Goal: Information Seeking & Learning: Find specific fact

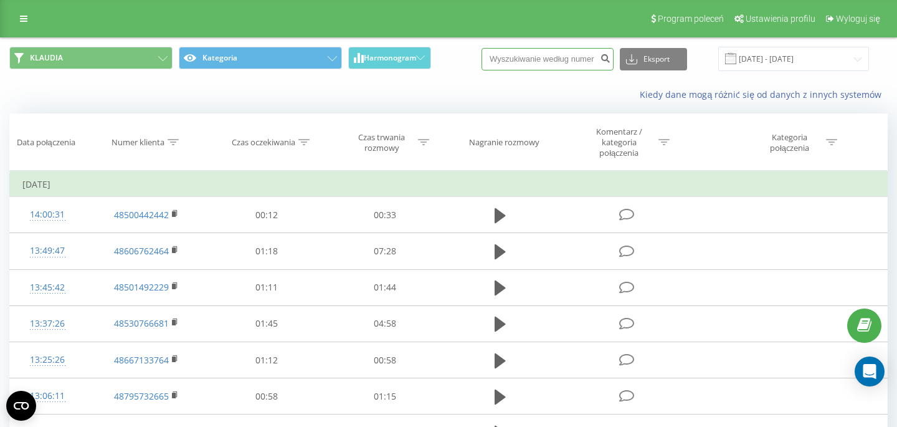
click at [582, 59] on input at bounding box center [547, 59] width 132 height 22
paste input "604897927"
type input "604897927"
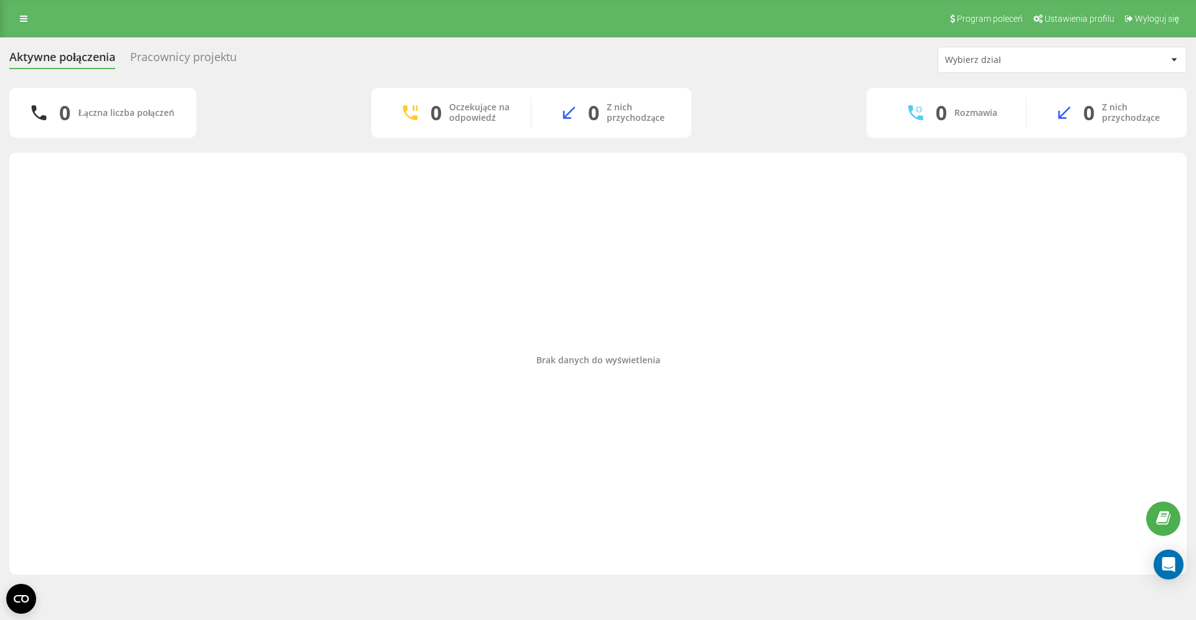
click at [278, 194] on div "Brak danych do wyświetlenia" at bounding box center [597, 360] width 1157 height 403
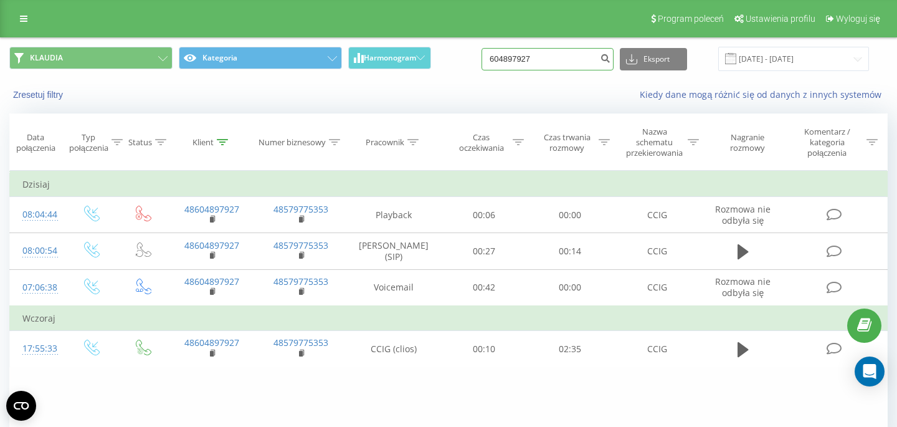
click at [567, 60] on input "604897927" at bounding box center [547, 59] width 132 height 22
paste input "505925955"
type input "505925955"
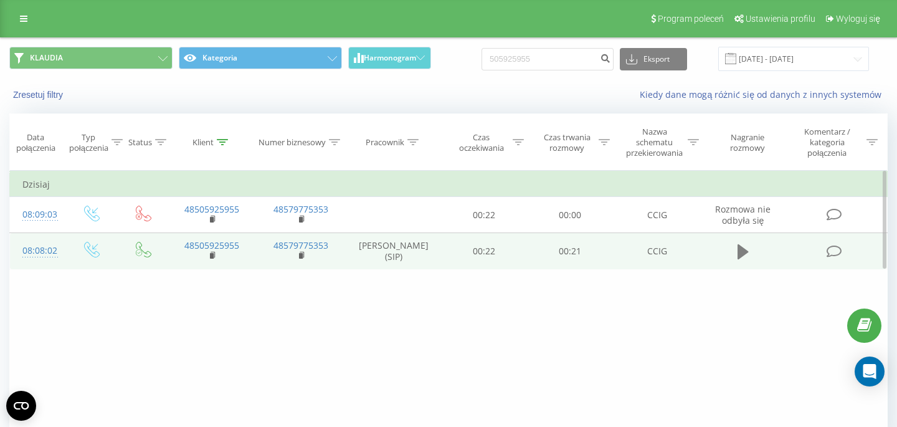
click at [739, 252] on icon at bounding box center [742, 251] width 11 height 15
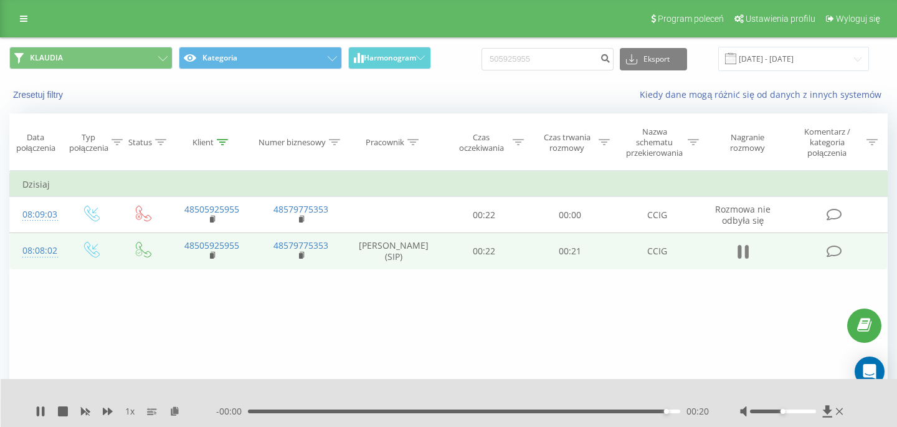
click at [739, 253] on icon at bounding box center [739, 252] width 4 height 14
click at [577, 54] on input "505925955" at bounding box center [547, 59] width 132 height 22
paste input "13673058"
type input "513673058"
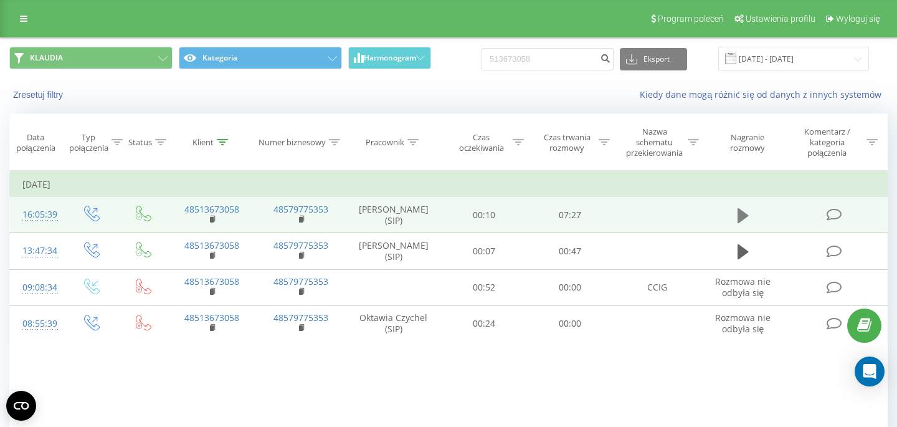
click at [739, 219] on icon at bounding box center [742, 215] width 11 height 15
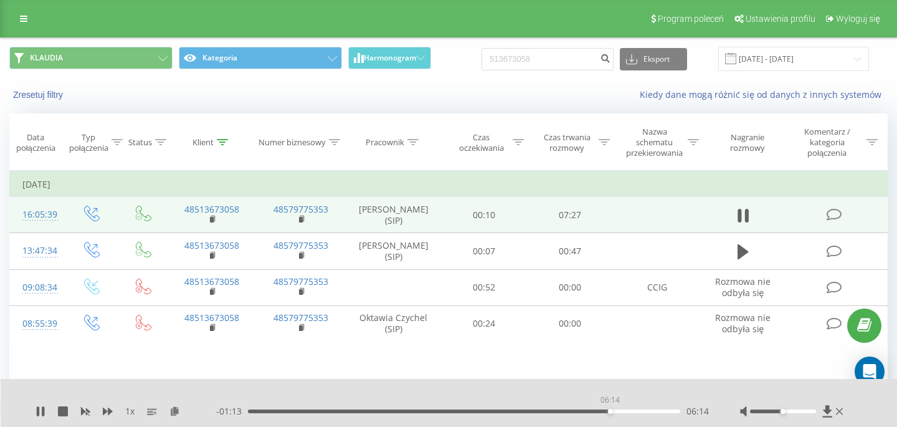
click at [610, 411] on div "06:14" at bounding box center [464, 411] width 432 height 4
click at [42, 417] on div "1 x - 01:03 06:23 06:23" at bounding box center [449, 403] width 897 height 48
click at [40, 412] on icon at bounding box center [40, 411] width 10 height 10
click at [34, 401] on div "1 x - 01:02 06:24 06:24" at bounding box center [449, 403] width 897 height 48
click at [34, 406] on div "1 x - 01:02 06:24 06:24" at bounding box center [449, 403] width 897 height 48
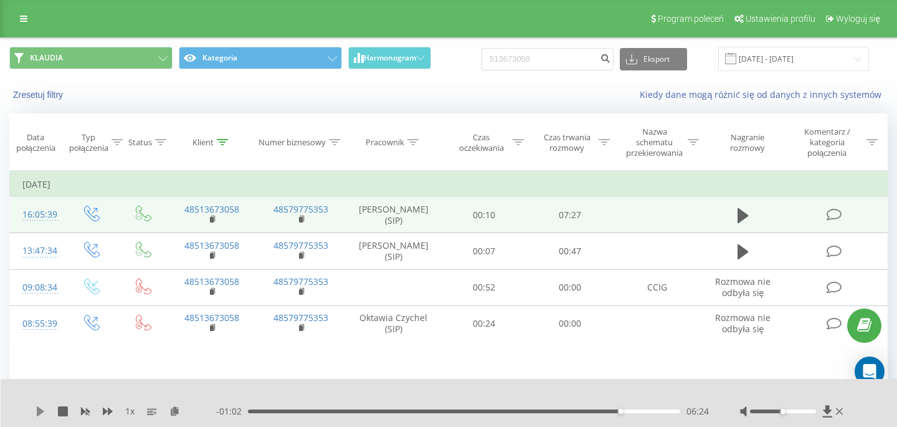
click at [39, 413] on icon at bounding box center [40, 411] width 7 height 10
click at [611, 411] on div "06:15" at bounding box center [464, 411] width 432 height 4
click at [654, 412] on div "06:17" at bounding box center [464, 411] width 432 height 4
click at [742, 215] on icon at bounding box center [742, 215] width 11 height 17
click at [546, 60] on input "513673058" at bounding box center [547, 59] width 132 height 22
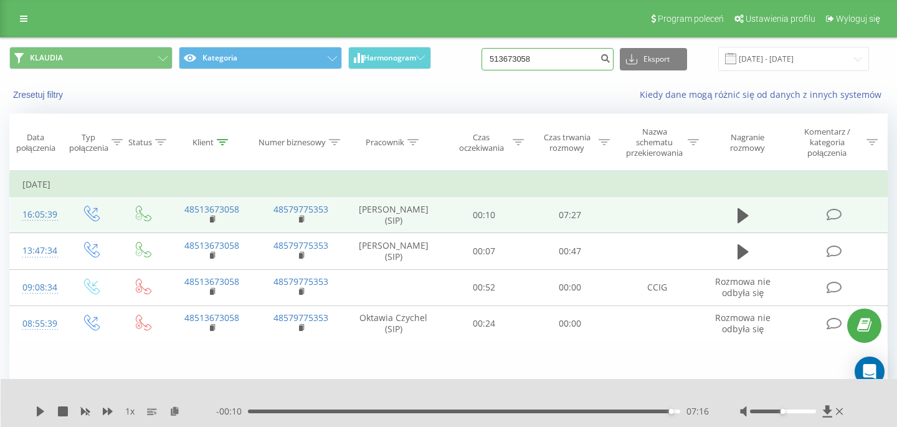
click at [546, 60] on input "513673058" at bounding box center [547, 59] width 132 height 22
paste input "0176819"
type input "501768198"
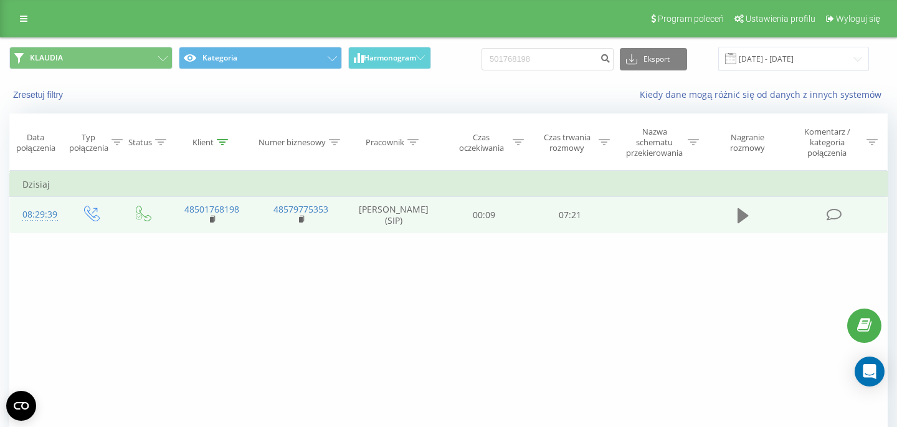
click at [748, 217] on icon at bounding box center [742, 215] width 11 height 15
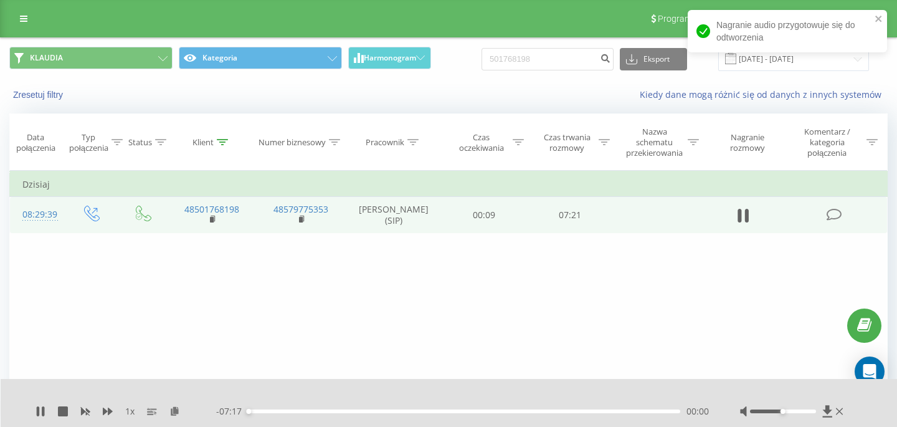
click at [632, 412] on div "00:00" at bounding box center [464, 411] width 432 height 4
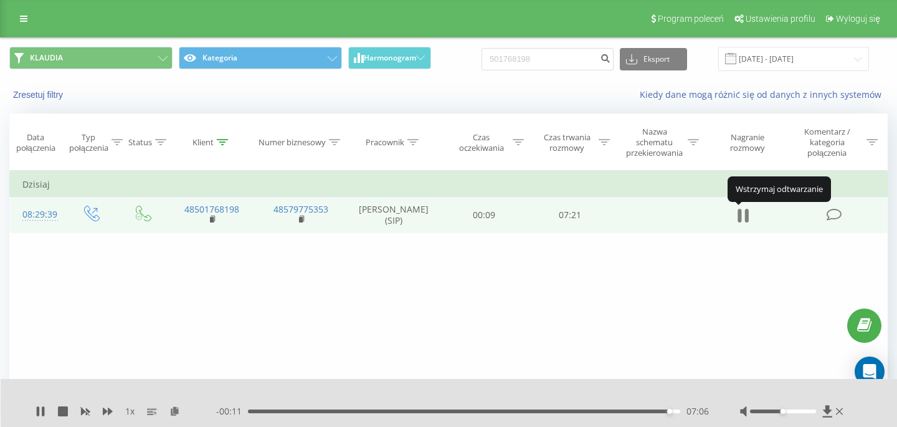
click at [743, 218] on icon at bounding box center [742, 215] width 11 height 17
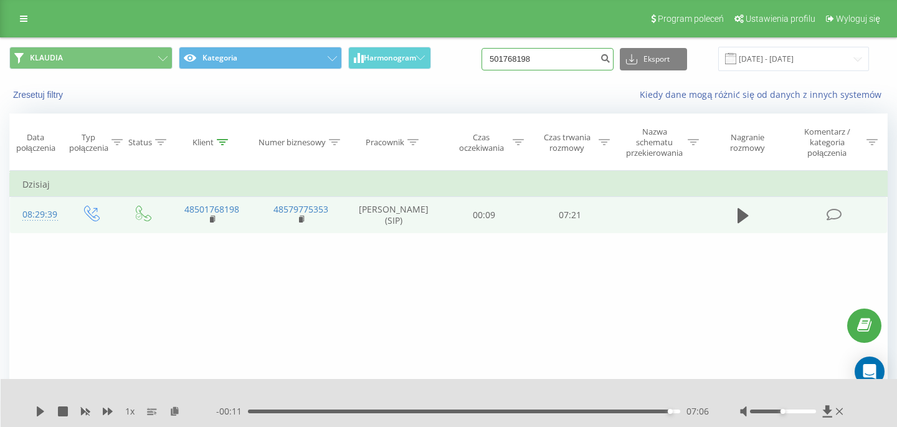
click at [558, 61] on input "501768198" at bounding box center [547, 59] width 132 height 22
paste input "661233801"
type input "661233801"
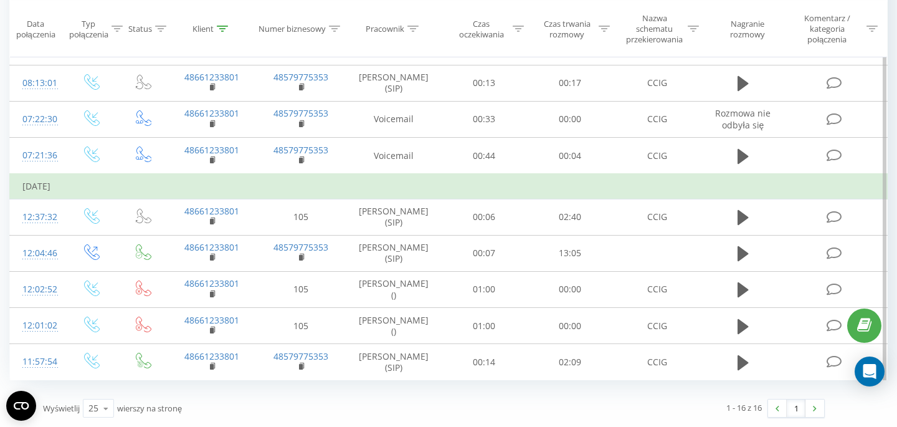
scroll to position [452, 0]
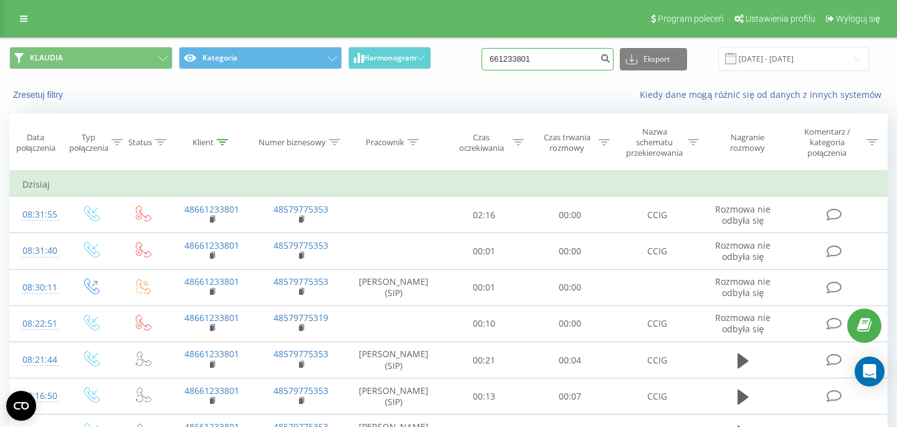
click at [568, 65] on input "661233801" at bounding box center [547, 59] width 132 height 22
click at [568, 66] on input "661233801" at bounding box center [547, 59] width 132 height 22
paste input "48182645027"
type input "48182645027"
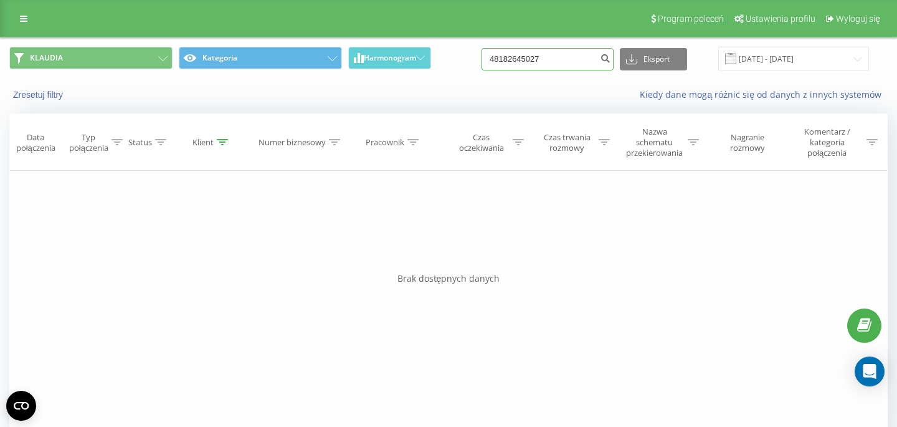
click at [578, 64] on input "48182645027" at bounding box center [547, 59] width 132 height 22
click at [568, 62] on input "48182645027" at bounding box center [547, 59] width 132 height 22
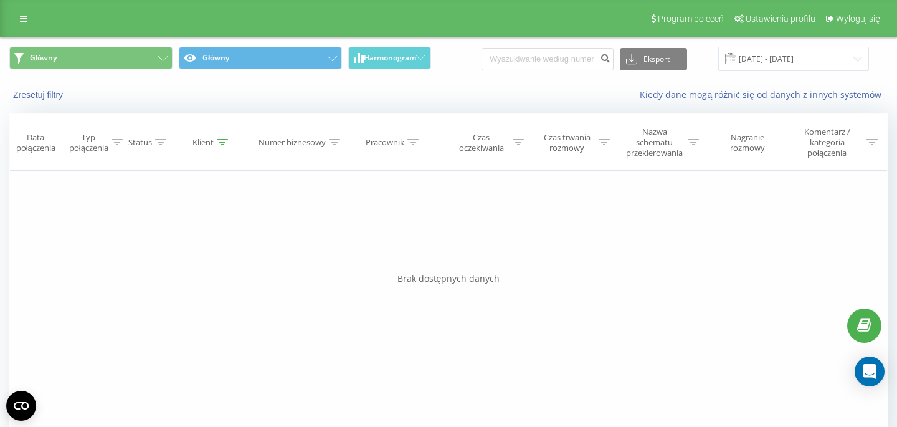
type input "48182645027"
click at [580, 60] on input "48182645027" at bounding box center [547, 59] width 132 height 22
click at [610, 60] on icon "submit" at bounding box center [605, 56] width 11 height 7
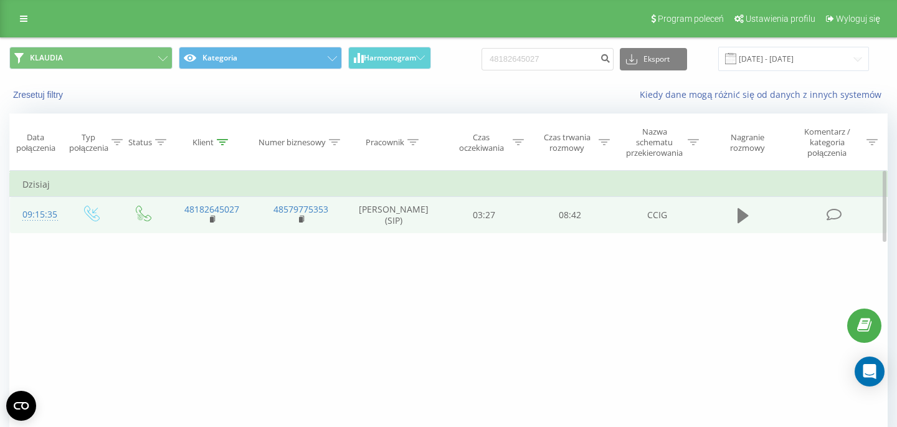
click at [743, 223] on icon at bounding box center [742, 215] width 11 height 15
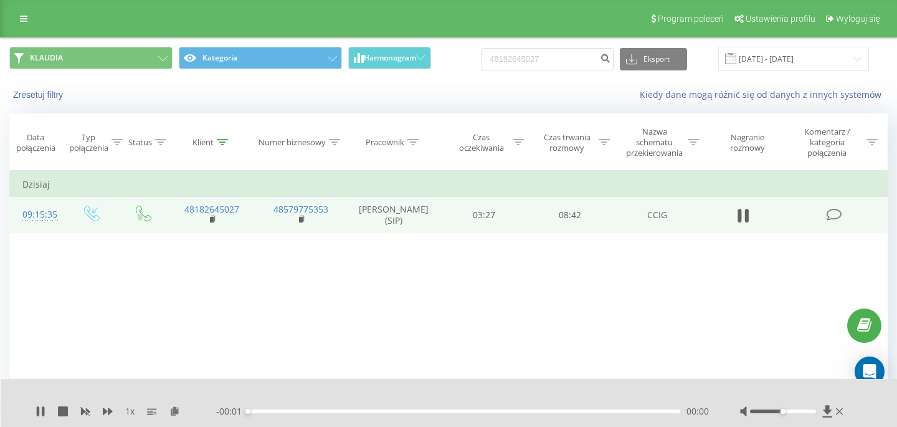
click at [570, 410] on div "00:00" at bounding box center [464, 411] width 432 height 4
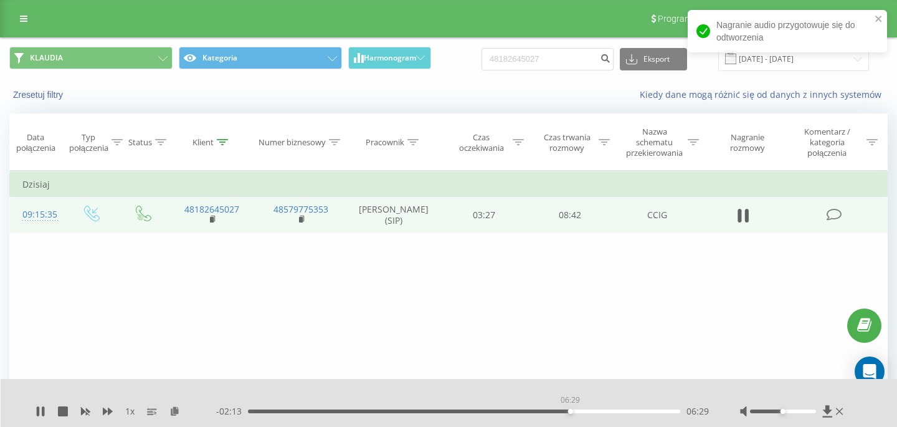
click at [570, 410] on div "06:29" at bounding box center [464, 411] width 432 height 4
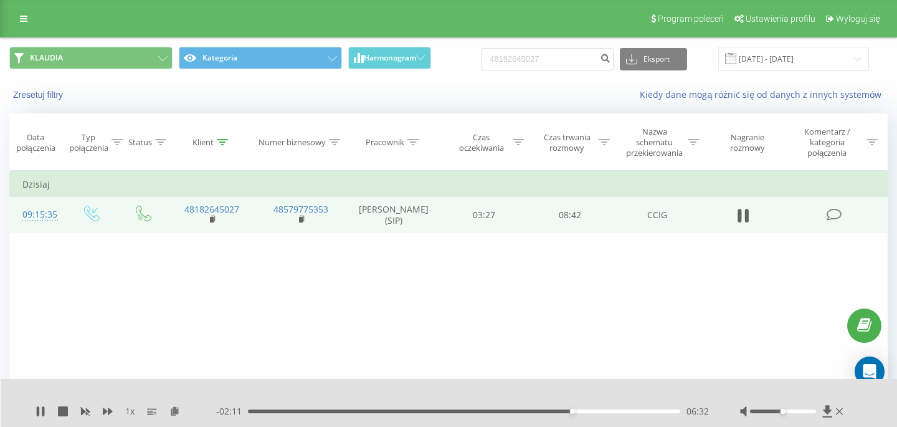
click at [553, 412] on div "06:32" at bounding box center [464, 411] width 432 height 4
click at [742, 224] on icon at bounding box center [742, 215] width 11 height 17
click at [554, 69] on input "48182645027" at bounding box center [547, 59] width 132 height 22
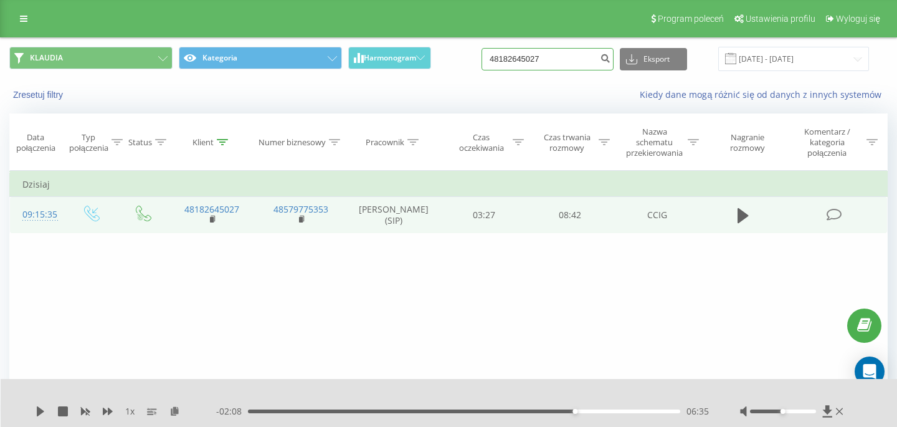
paste input "782 341 710"
type input "782 341 710"
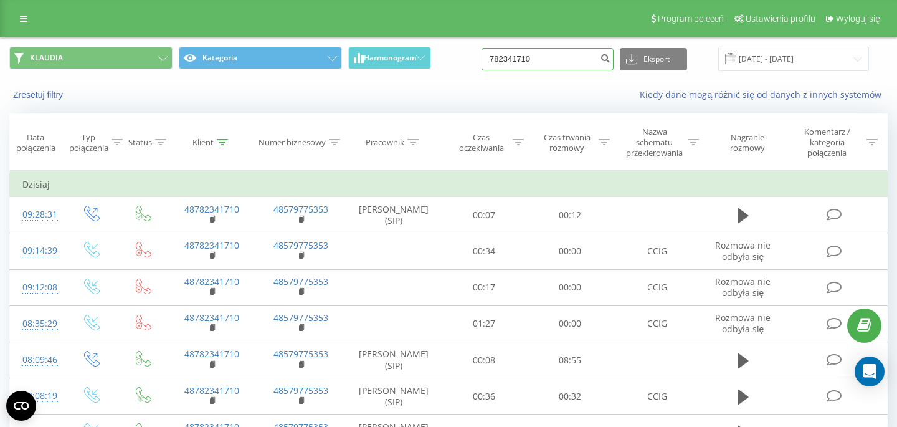
click at [563, 63] on input "782341710" at bounding box center [547, 59] width 132 height 22
paste input "501856432"
type input "501856432"
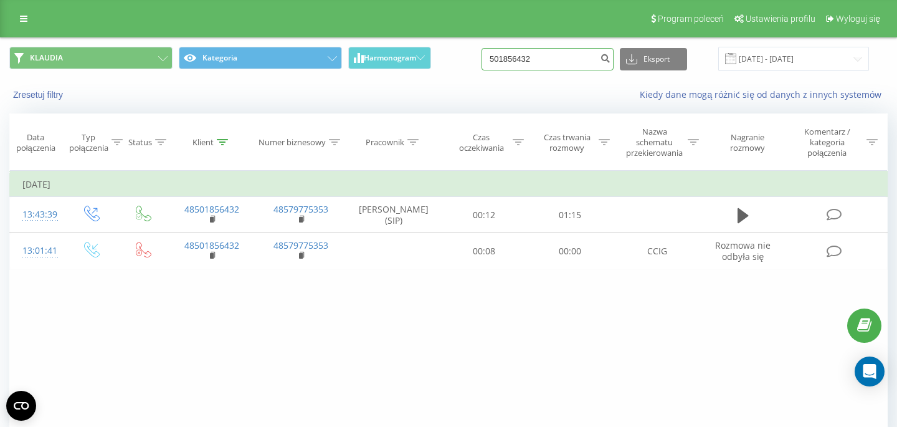
click at [580, 55] on input "501856432" at bounding box center [547, 59] width 132 height 22
paste input "1114381"
type input "511143812"
click at [559, 62] on input "511143812" at bounding box center [547, 59] width 132 height 22
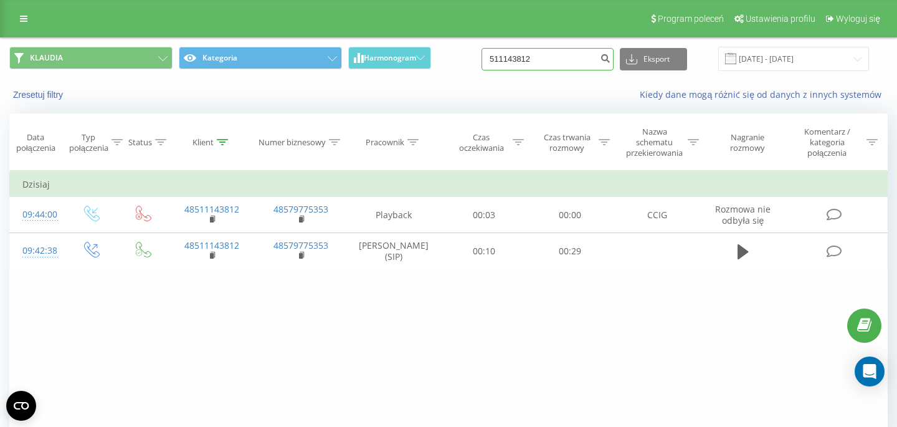
click at [559, 62] on input "511143812" at bounding box center [547, 59] width 132 height 22
paste input "608878581"
type input "608878581"
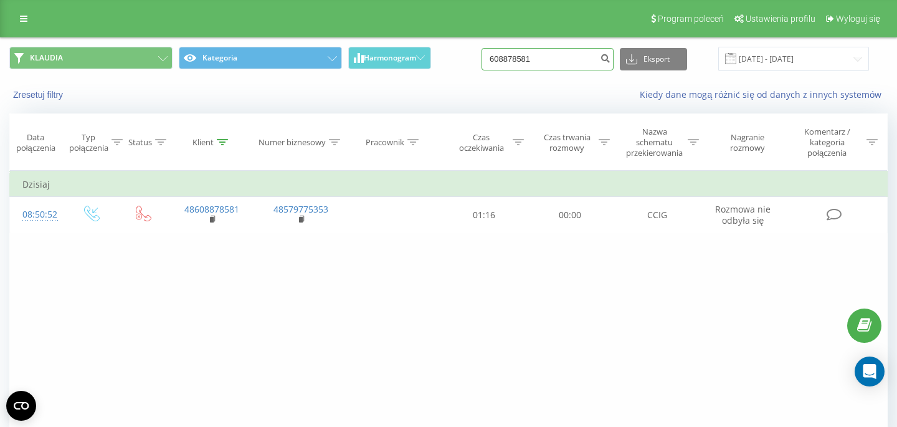
click at [566, 52] on input "608878581" at bounding box center [547, 59] width 132 height 22
paste input "1530448"
type input "601530448"
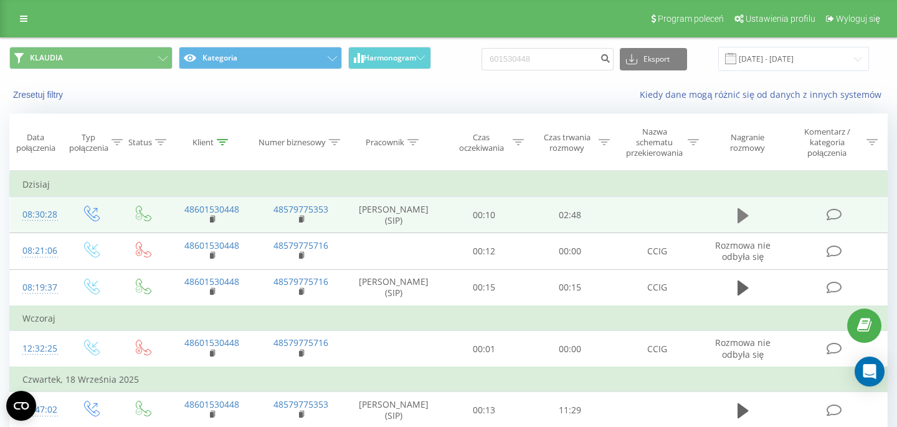
click at [742, 212] on icon at bounding box center [742, 215] width 11 height 15
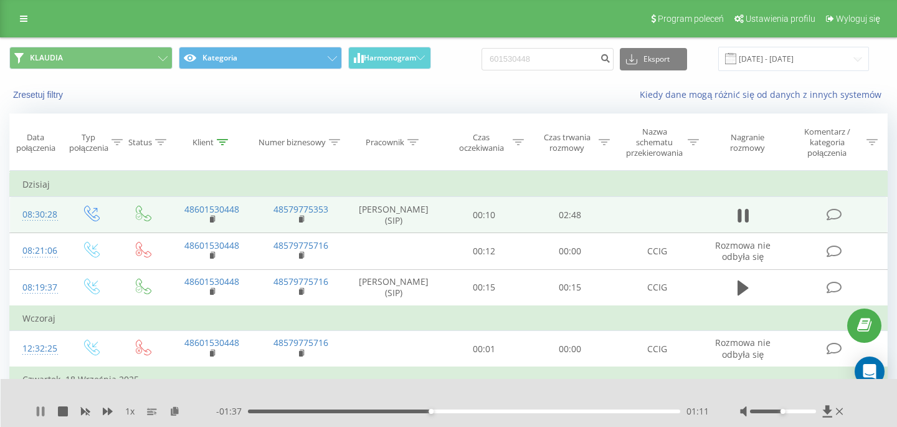
click at [44, 412] on icon at bounding box center [43, 411] width 2 height 10
click at [583, 66] on input "601530448" at bounding box center [547, 59] width 132 height 22
paste input "501412963"
type input "501412963"
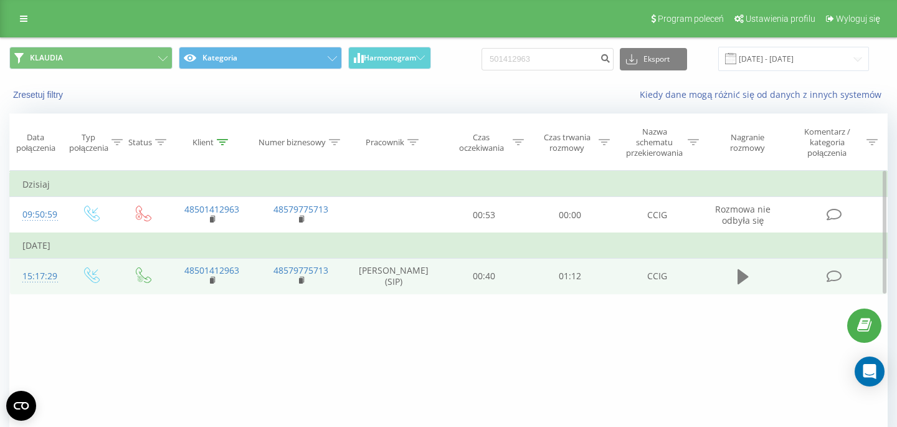
click at [741, 280] on icon at bounding box center [742, 276] width 11 height 15
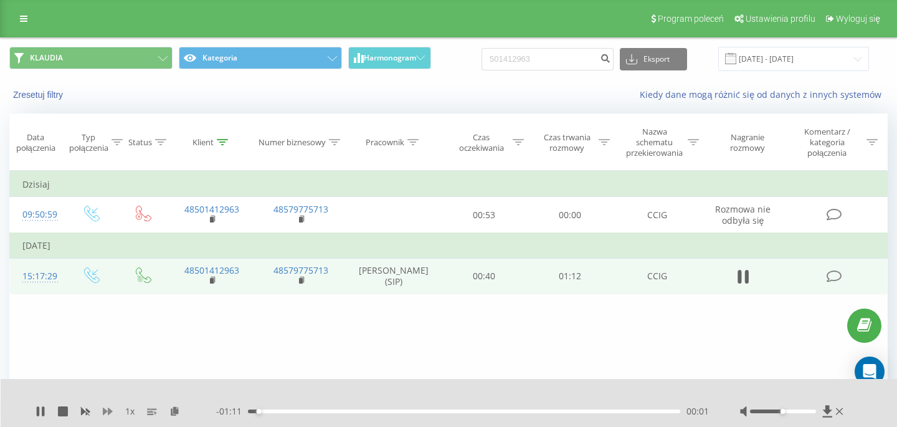
click at [106, 410] on icon at bounding box center [108, 410] width 10 height 7
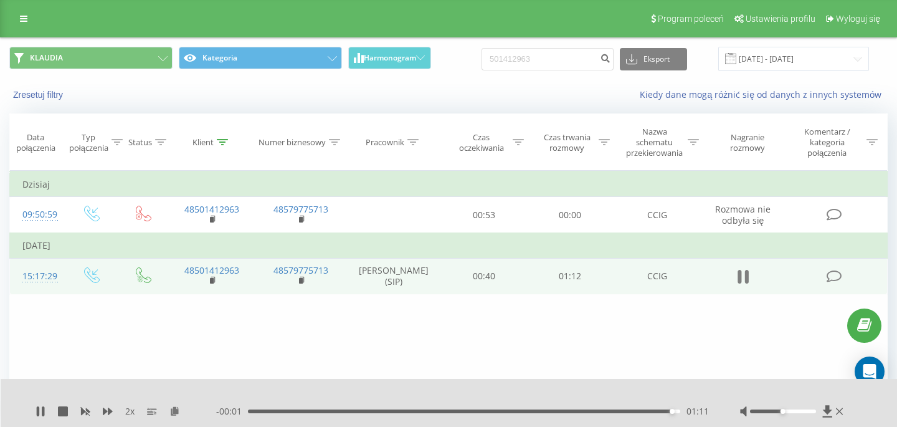
click at [745, 276] on icon at bounding box center [742, 276] width 11 height 17
click at [558, 56] on input "501412963" at bounding box center [547, 59] width 132 height 22
paste input "48785530840"
type input "48785530840"
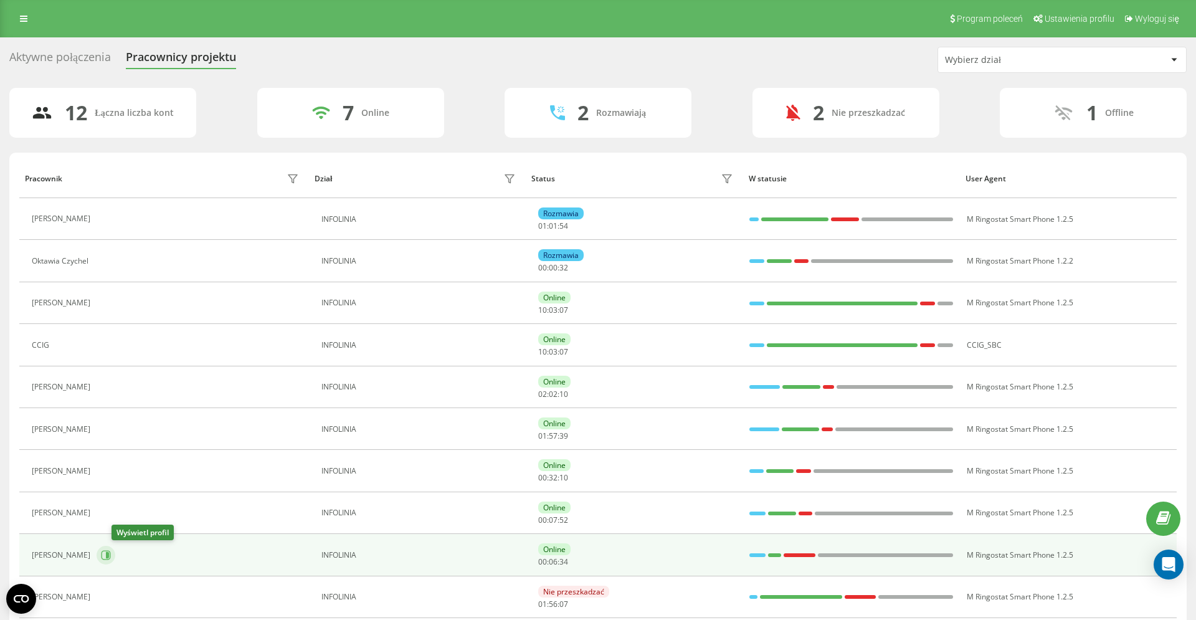
click at [111, 554] on icon at bounding box center [106, 555] width 10 height 10
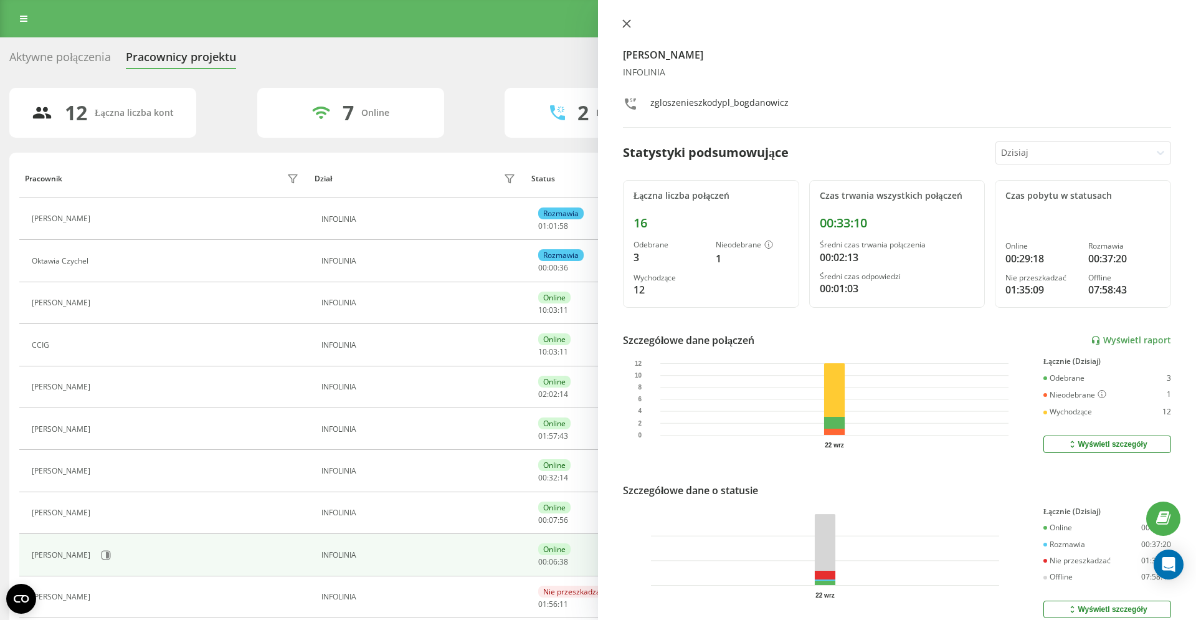
click at [629, 22] on icon at bounding box center [626, 23] width 9 height 9
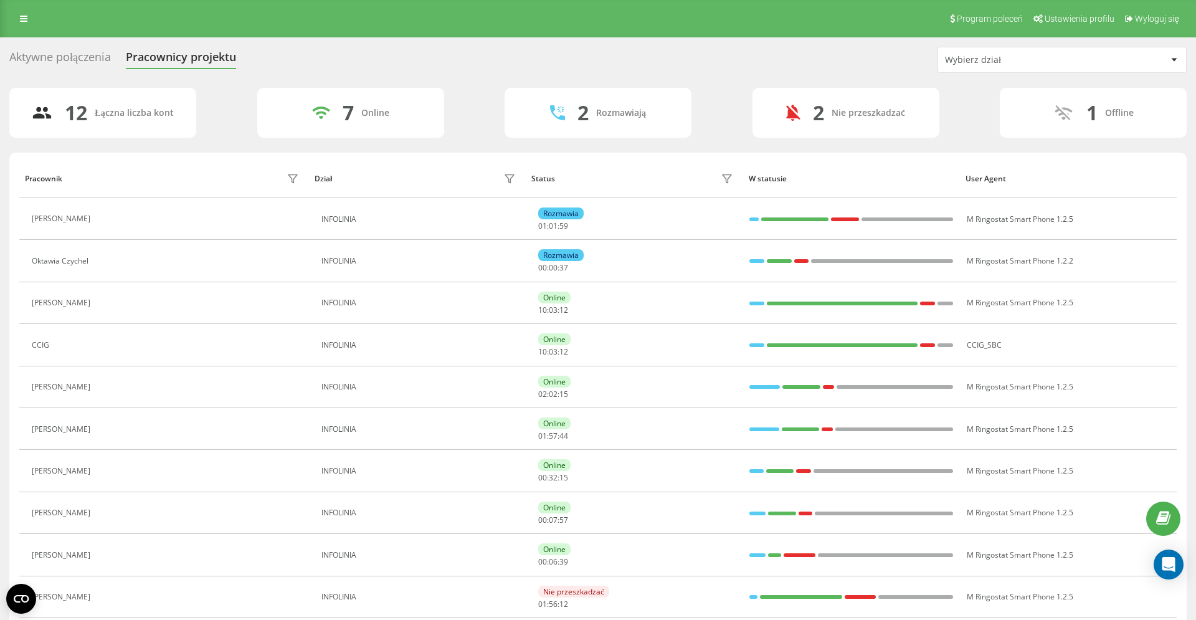
click at [74, 63] on div "Aktywne połączenia" at bounding box center [59, 59] width 101 height 19
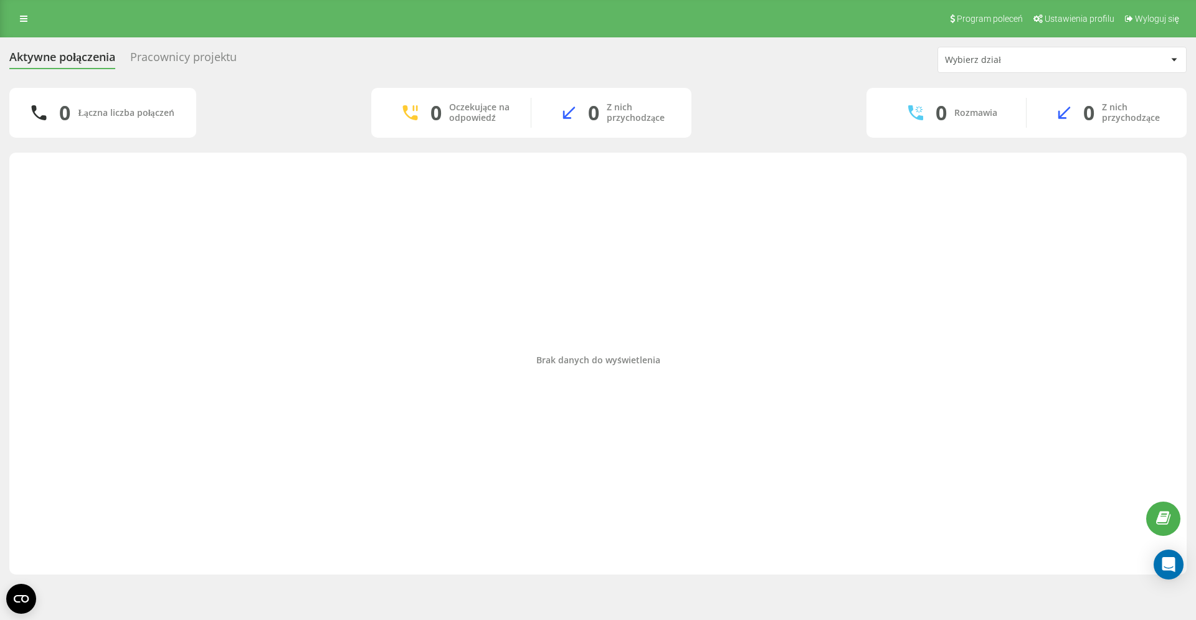
click at [187, 52] on div "Pracownicy projektu" at bounding box center [183, 59] width 106 height 19
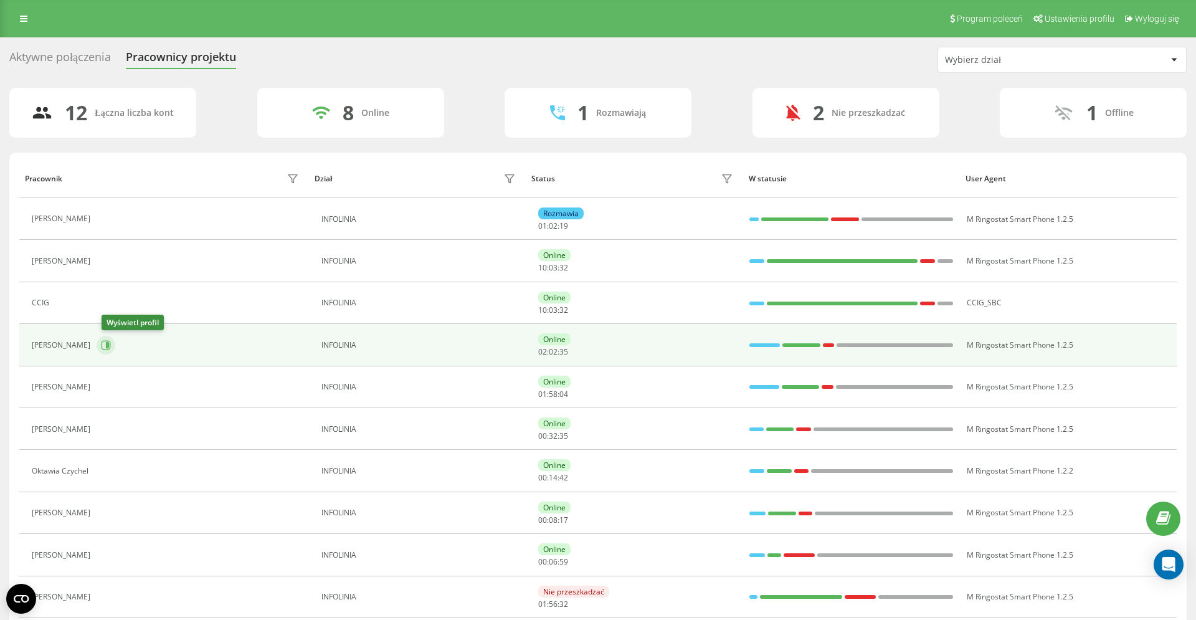
click at [109, 342] on icon at bounding box center [107, 345] width 3 height 6
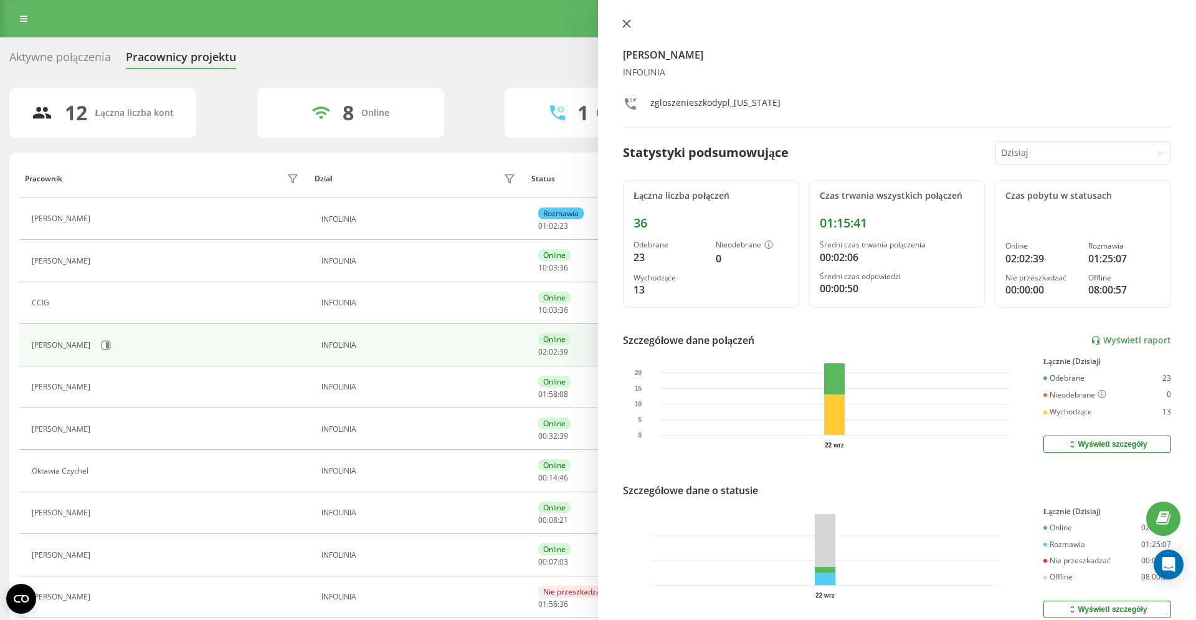
click at [619, 22] on button at bounding box center [626, 25] width 16 height 12
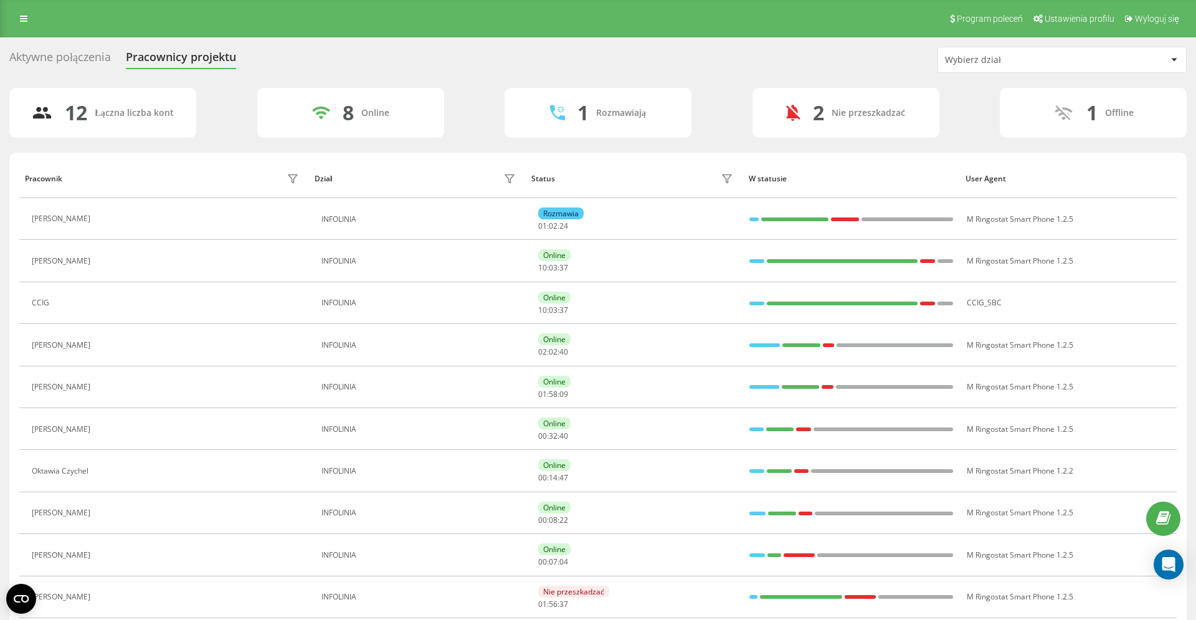
click at [58, 60] on div "Aktywne połączenia" at bounding box center [59, 59] width 101 height 19
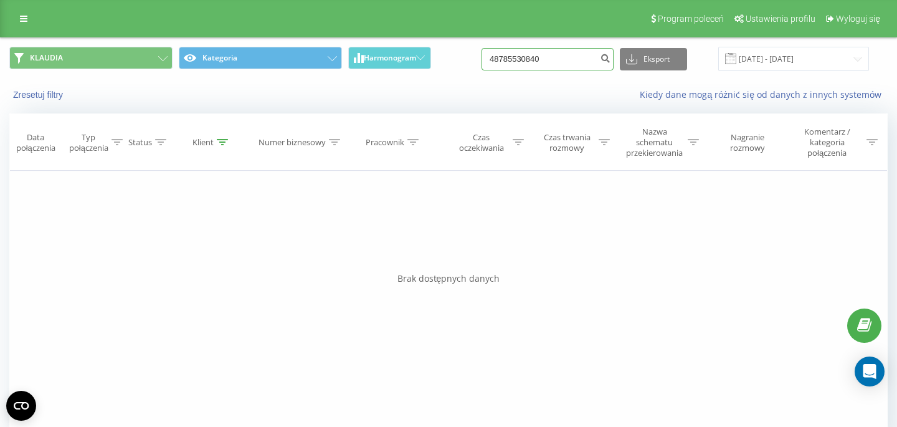
click at [565, 67] on input "48785530840" at bounding box center [547, 59] width 132 height 22
paste input "513140755"
type input "48513140755"
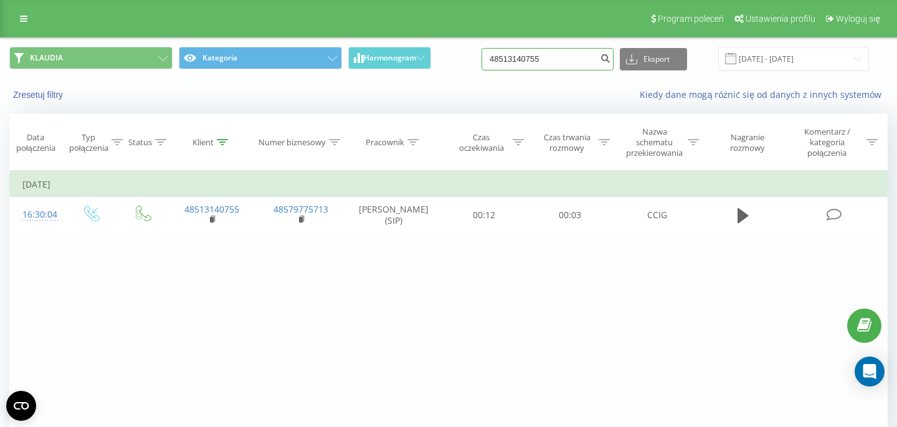
click at [564, 65] on input "48513140755" at bounding box center [547, 59] width 132 height 22
paste input "48698282703"
type input "48698282703"
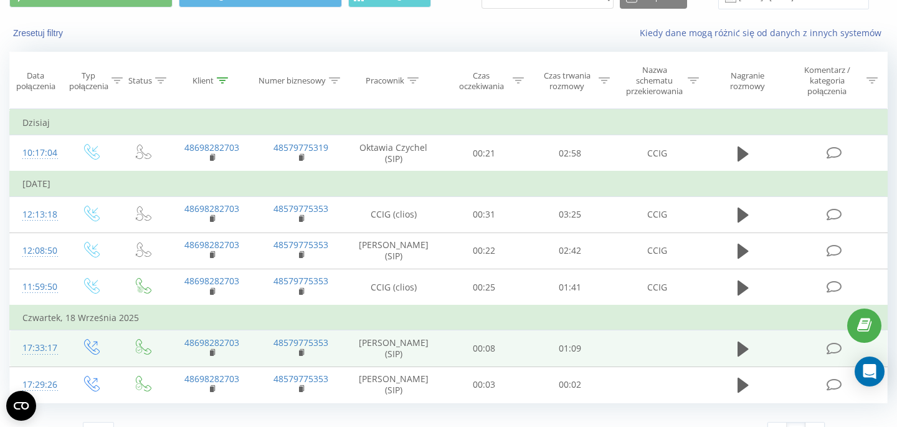
scroll to position [96, 0]
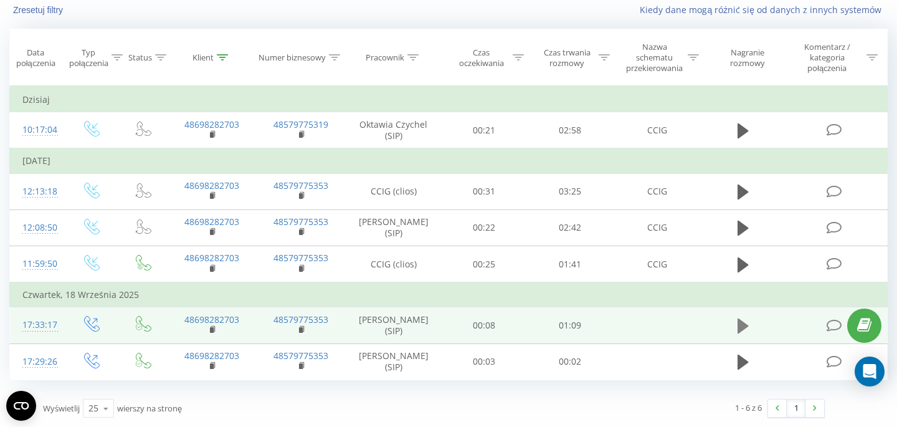
click at [743, 324] on icon at bounding box center [742, 325] width 11 height 15
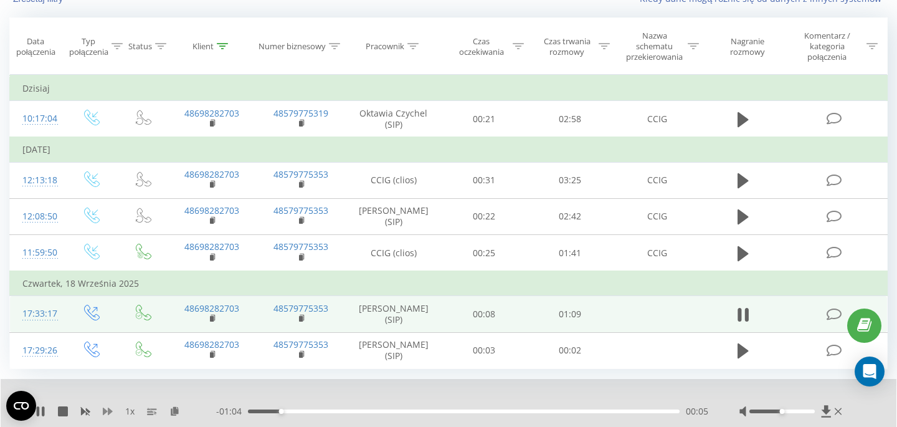
click at [106, 416] on icon at bounding box center [108, 411] width 10 height 10
click at [210, 321] on rect at bounding box center [212, 319] width 4 height 6
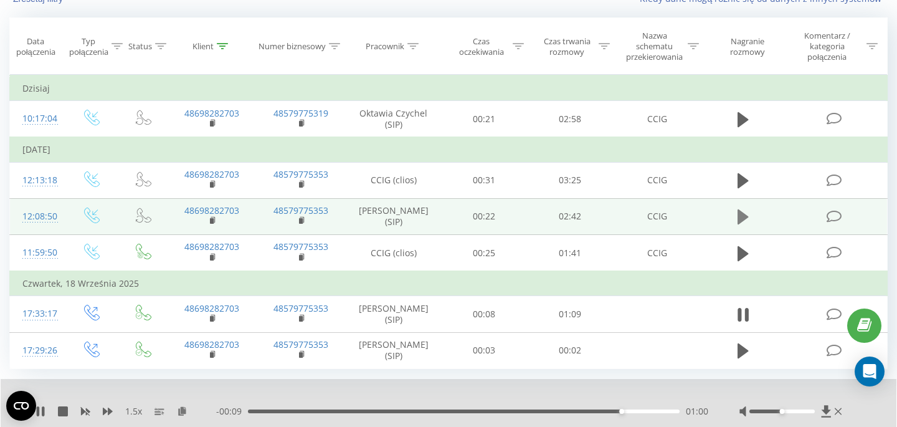
click at [742, 222] on icon at bounding box center [742, 216] width 11 height 15
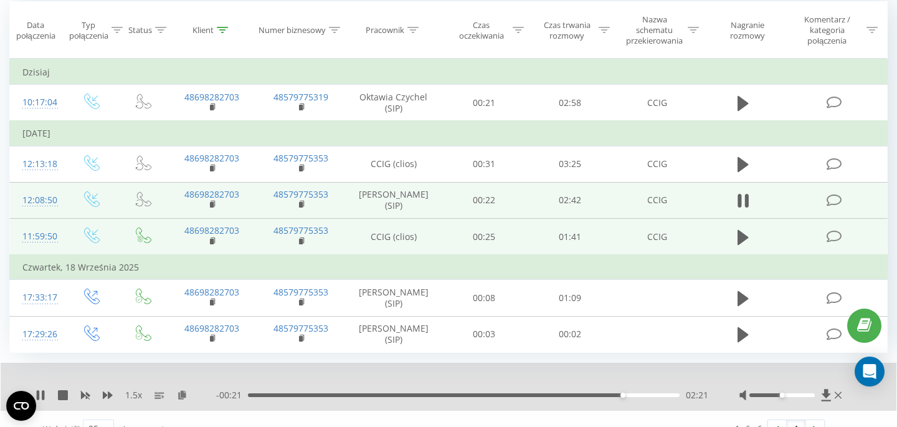
scroll to position [113, 0]
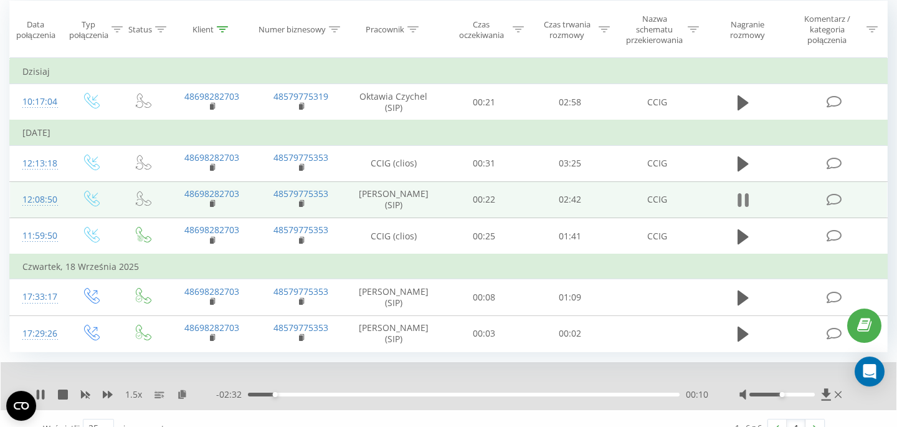
click at [739, 207] on icon at bounding box center [739, 200] width 4 height 14
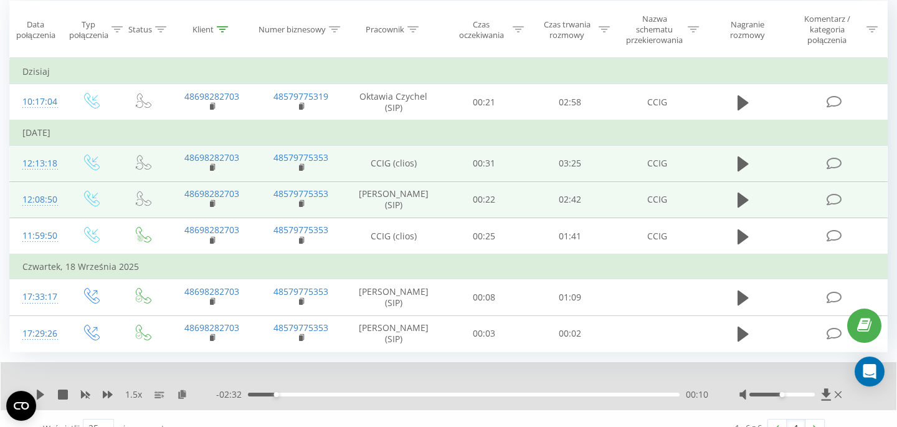
scroll to position [0, 0]
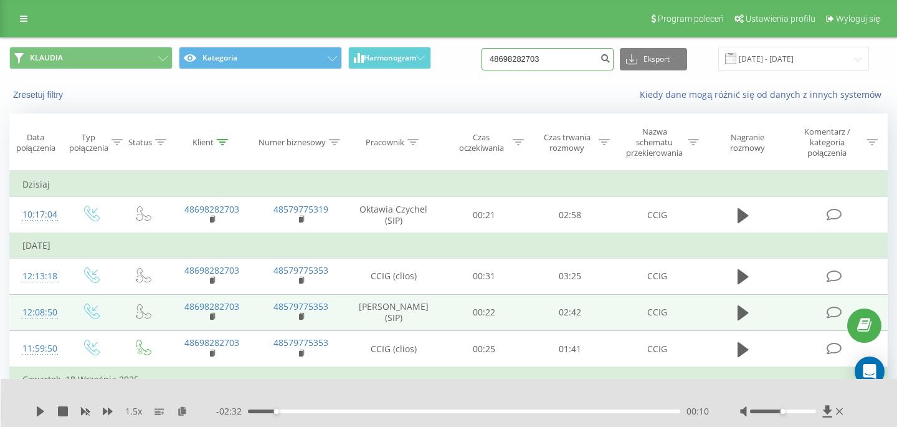
click at [570, 59] on input "48698282703" at bounding box center [547, 59] width 132 height 22
paste input "507049106"
type input "507049106"
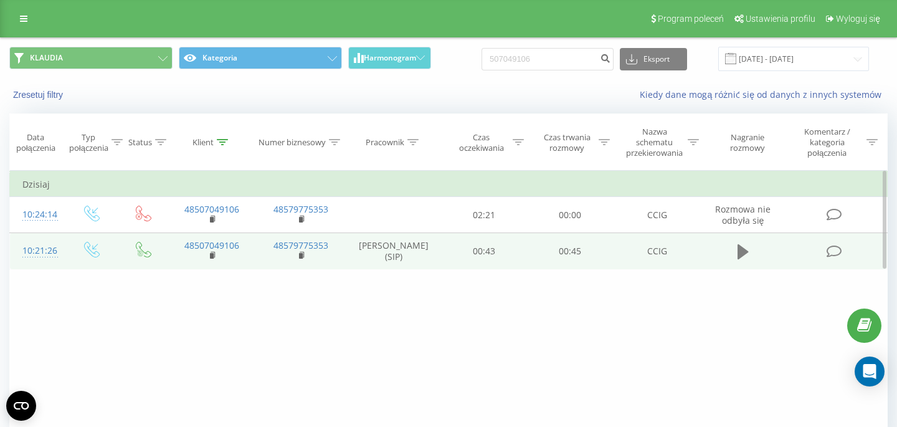
click at [741, 246] on icon at bounding box center [742, 251] width 11 height 17
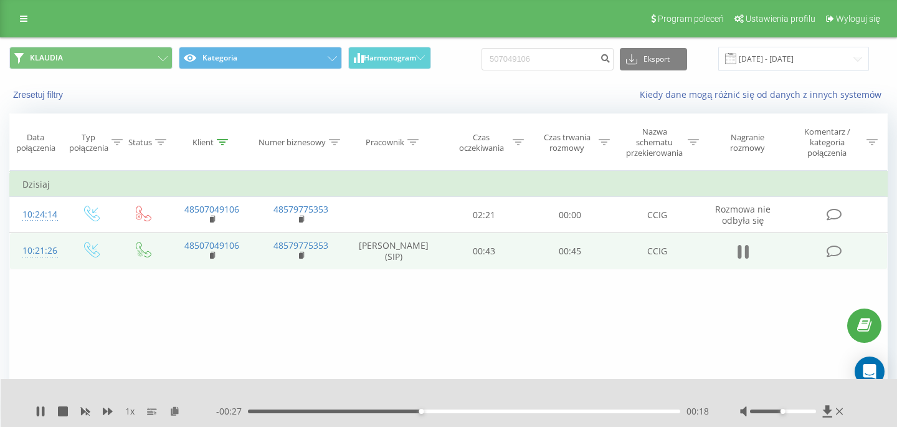
click at [742, 258] on icon at bounding box center [742, 251] width 11 height 17
click at [565, 63] on input "507049106" at bounding box center [547, 59] width 132 height 22
paste input "697006888"
type input "697006888"
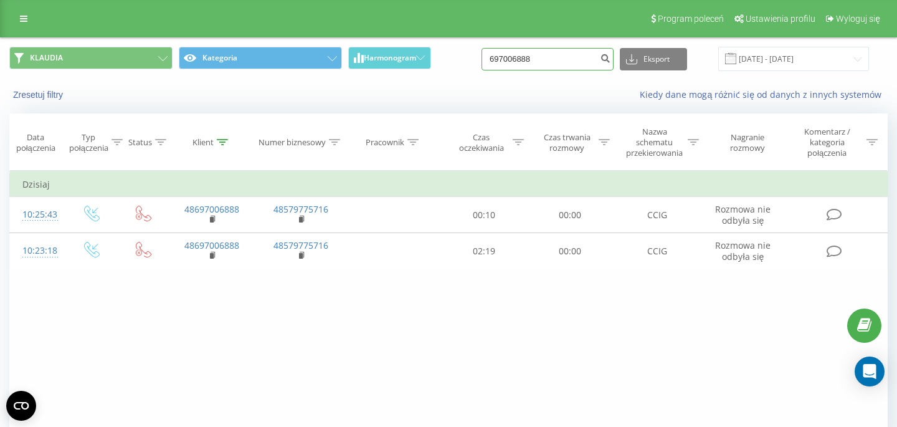
click at [562, 53] on input "697006888" at bounding box center [547, 59] width 132 height 22
paste input "508568055"
type input "508568055"
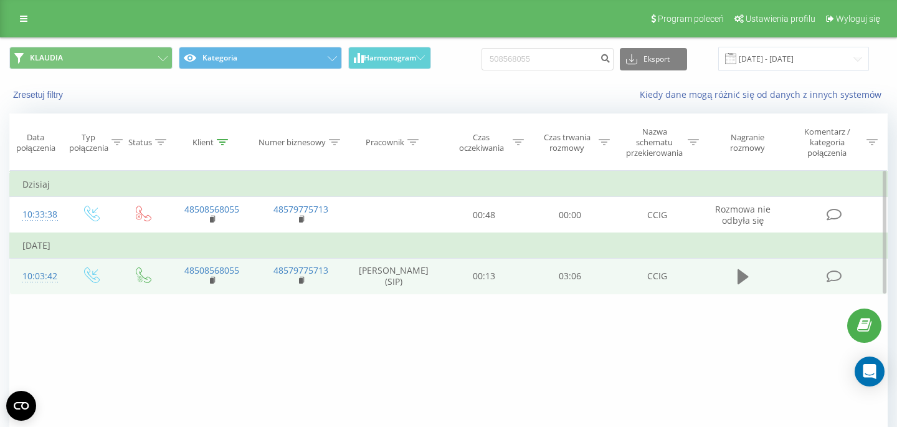
click at [743, 277] on icon at bounding box center [742, 276] width 11 height 15
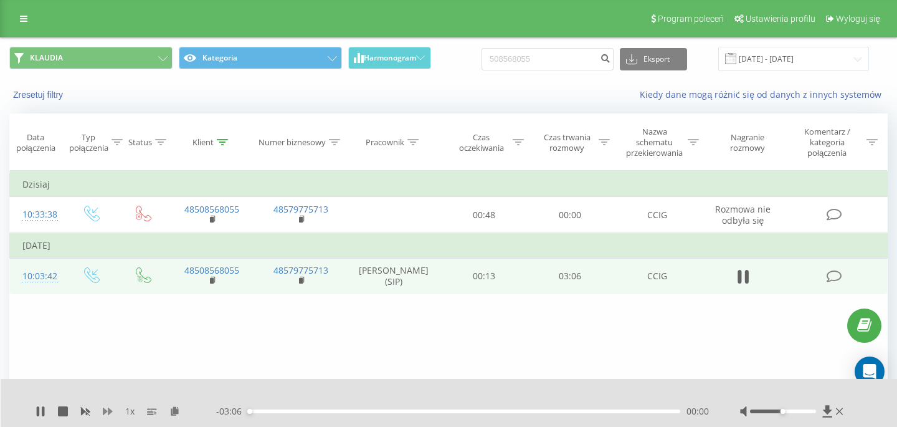
click at [109, 410] on icon at bounding box center [108, 410] width 10 height 7
click at [748, 281] on icon at bounding box center [747, 277] width 4 height 14
click at [580, 331] on div "Filtruj według warunków Jest równe Wprowadź wartość Anuluj OK Filtruj według wa…" at bounding box center [448, 311] width 878 height 280
